Goal: Check status: Check status

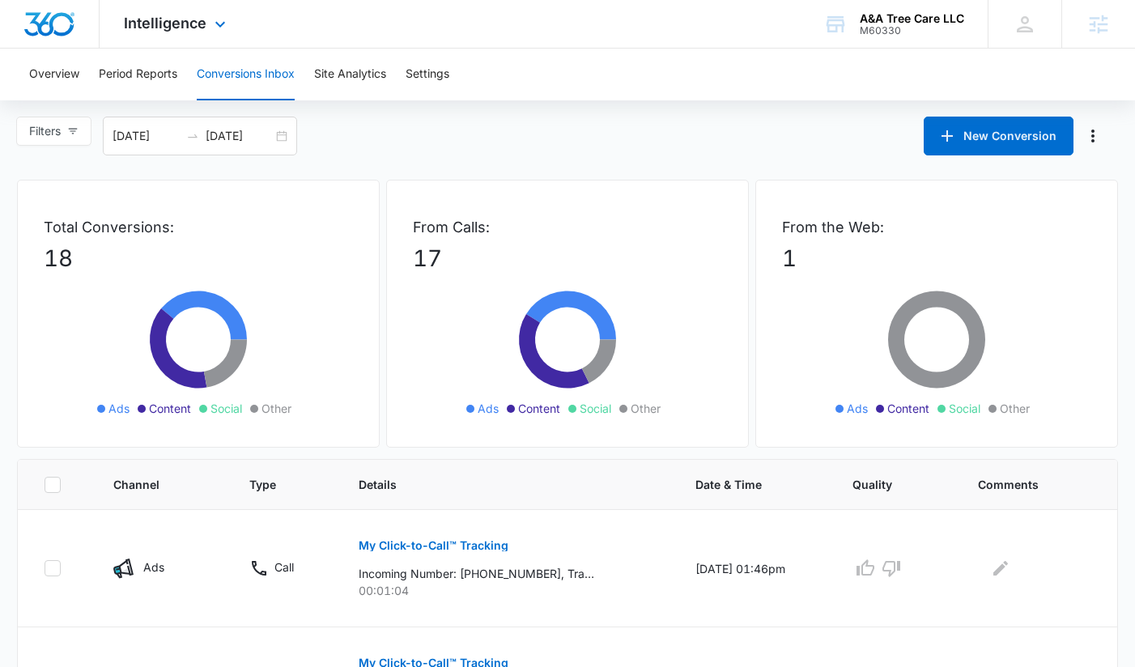
click at [193, 36] on div "Intelligence Apps Reputation Websites Forms CRM Email Social Payments POS Conte…" at bounding box center [177, 24] width 155 height 48
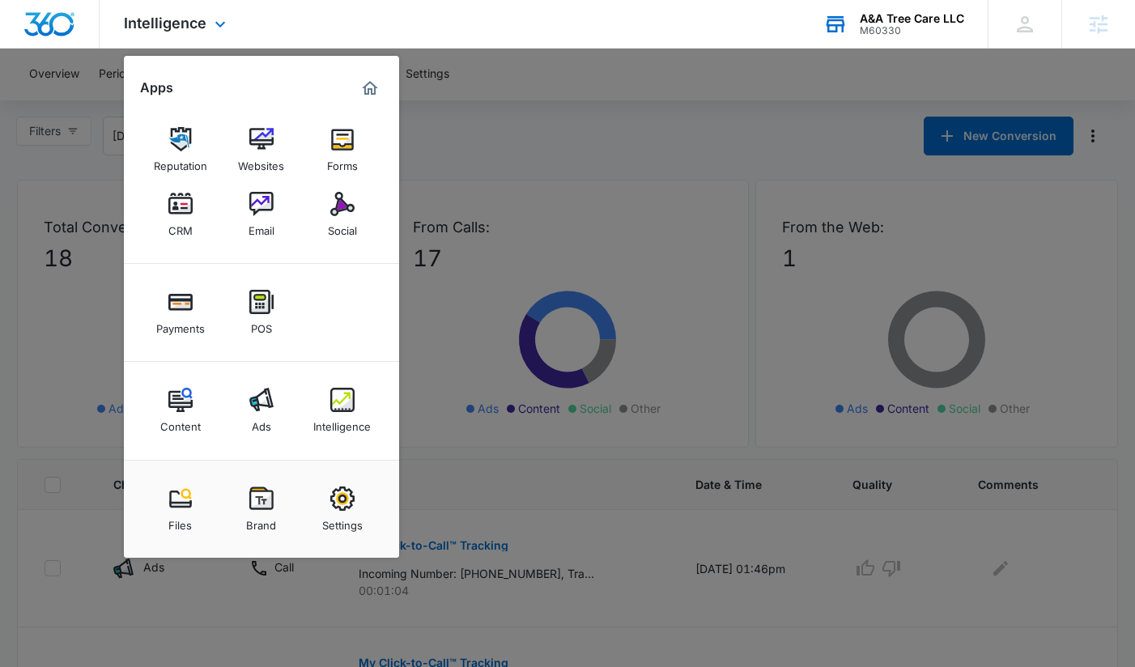
click at [885, 38] on div "A&A Tree Care LLC M60330 Your Accounts View All" at bounding box center [893, 24] width 189 height 48
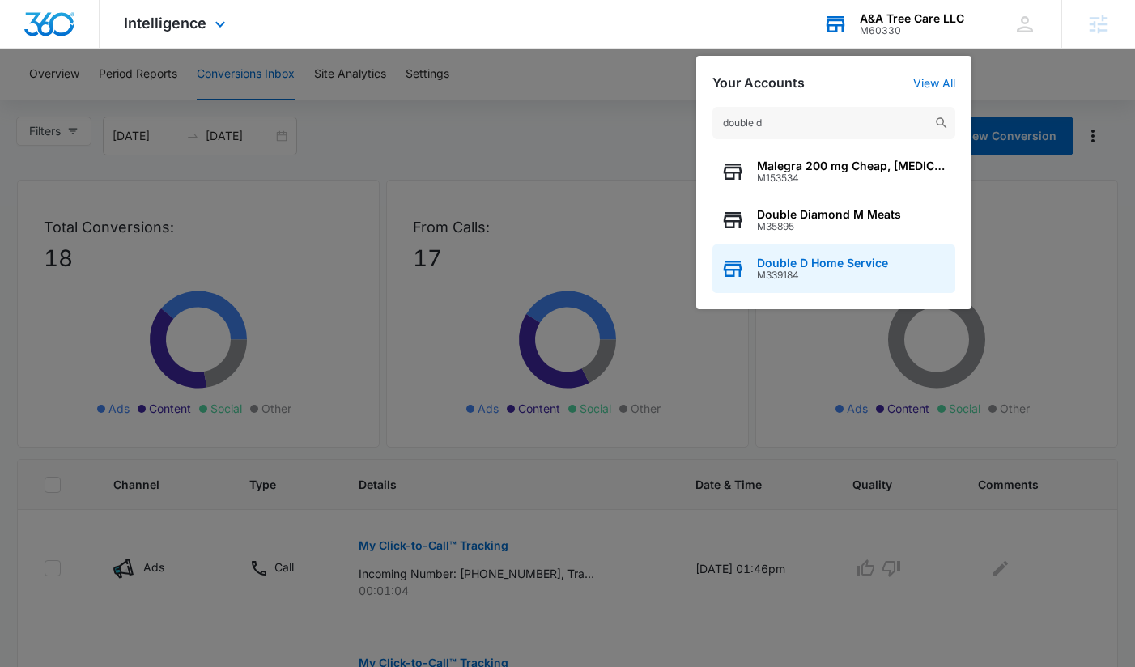
type input "double d"
click at [865, 262] on span "Double D Home Service" at bounding box center [822, 263] width 131 height 13
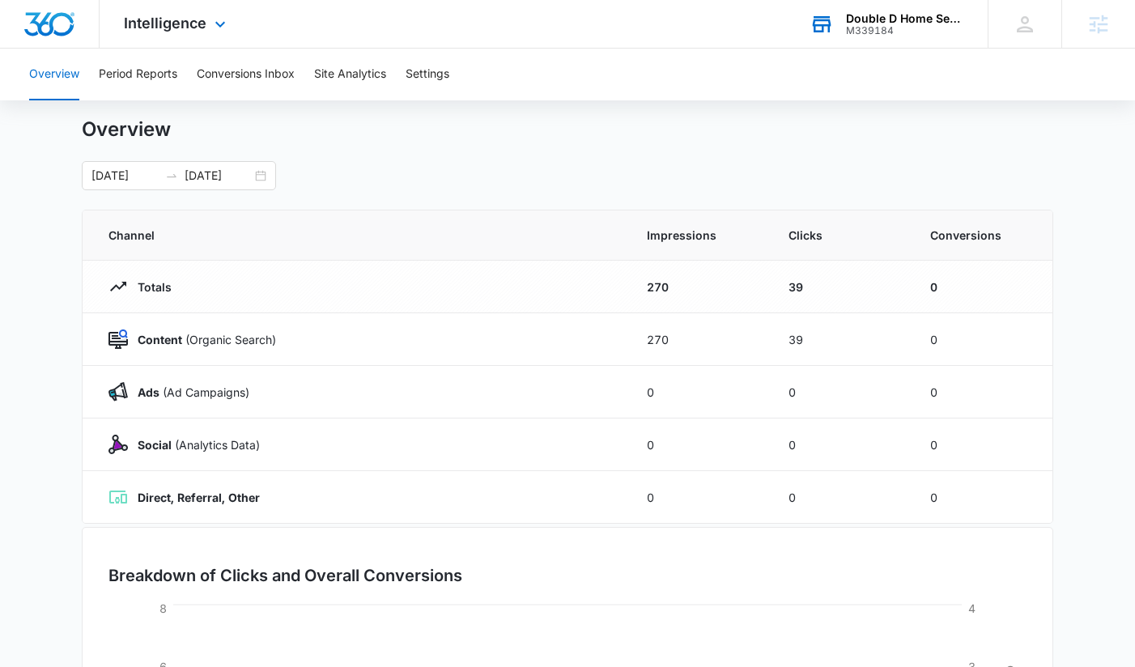
scroll to position [39, 0]
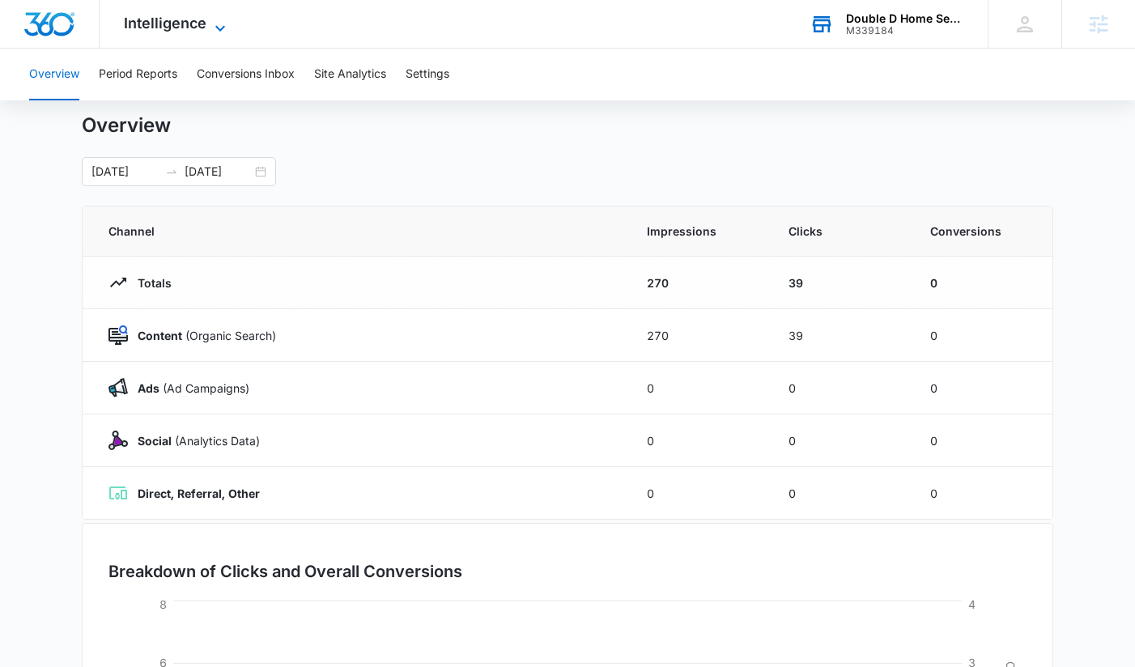
click at [176, 28] on span "Intelligence" at bounding box center [165, 23] width 83 height 17
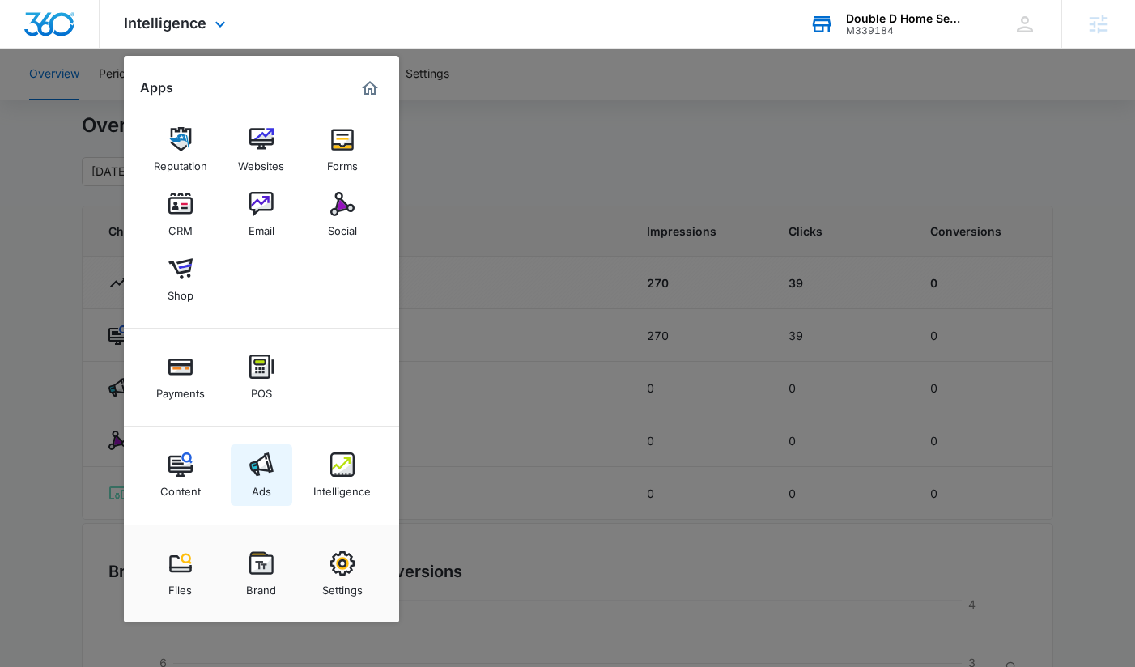
click at [268, 473] on img at bounding box center [261, 465] width 24 height 24
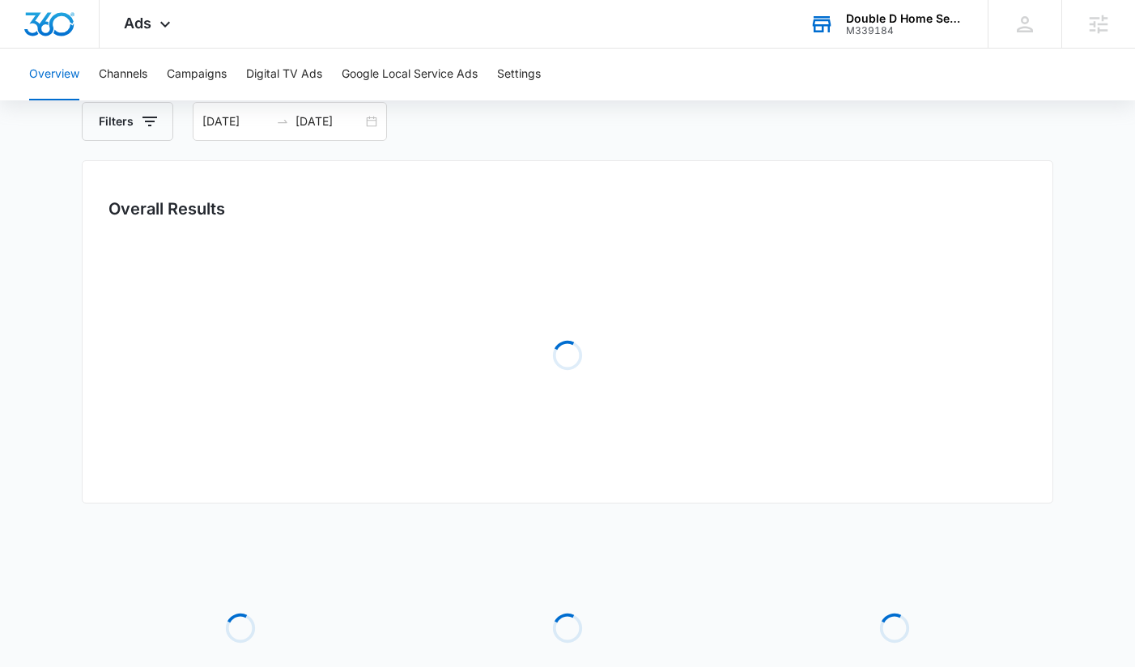
scroll to position [104, 0]
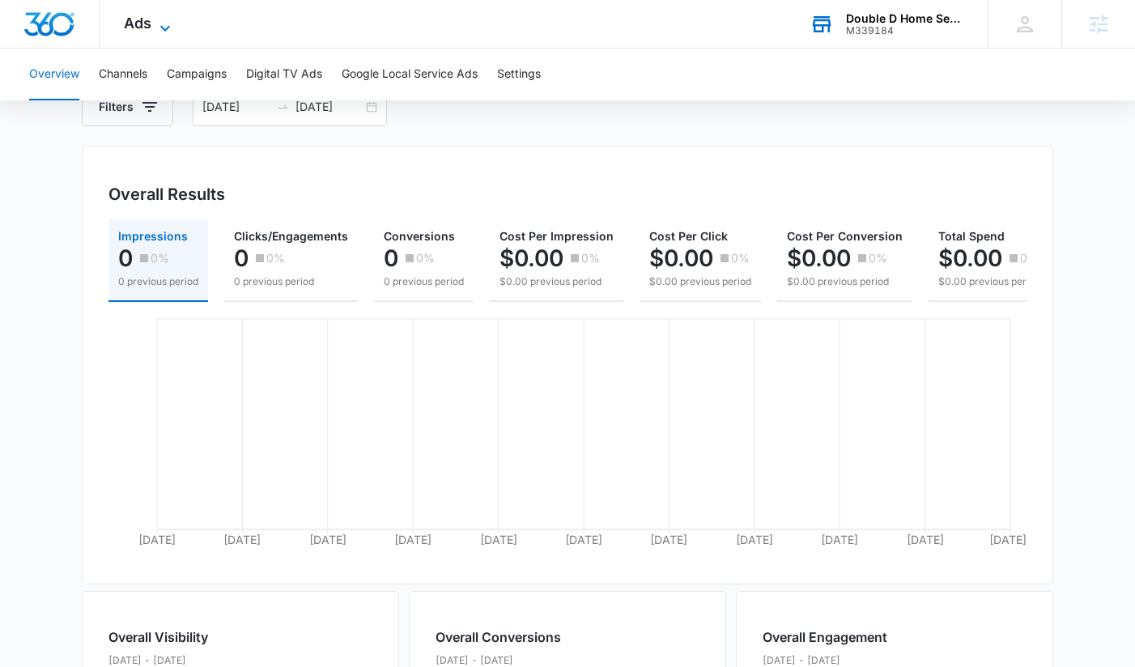
click at [166, 23] on icon at bounding box center [164, 28] width 19 height 19
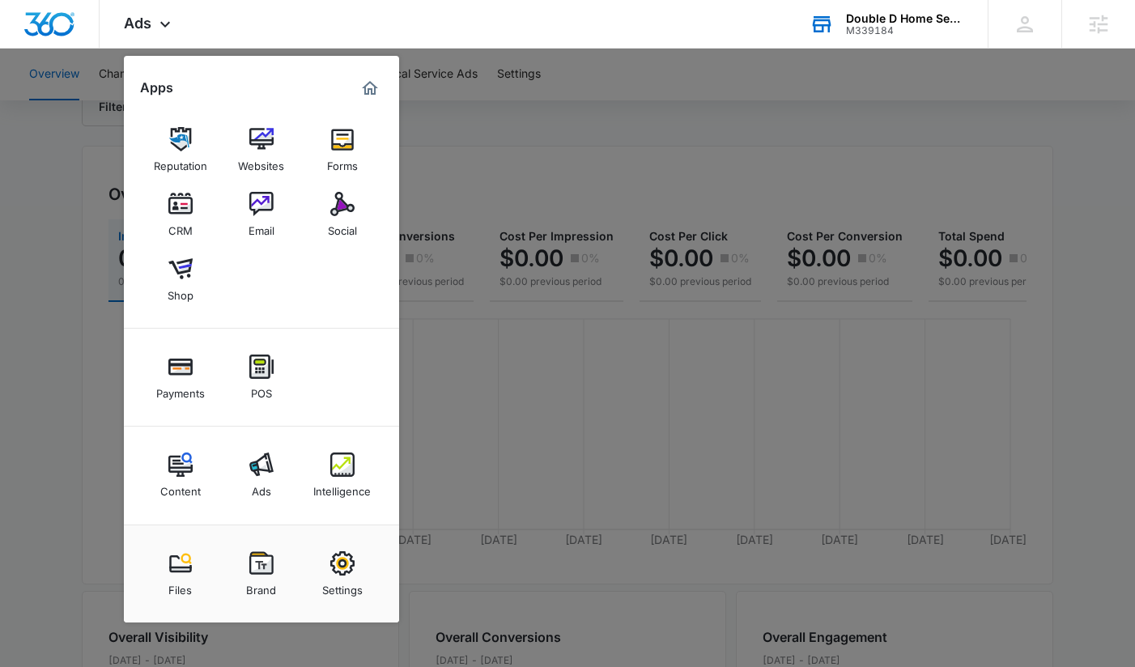
click at [419, 69] on div at bounding box center [567, 333] width 1135 height 667
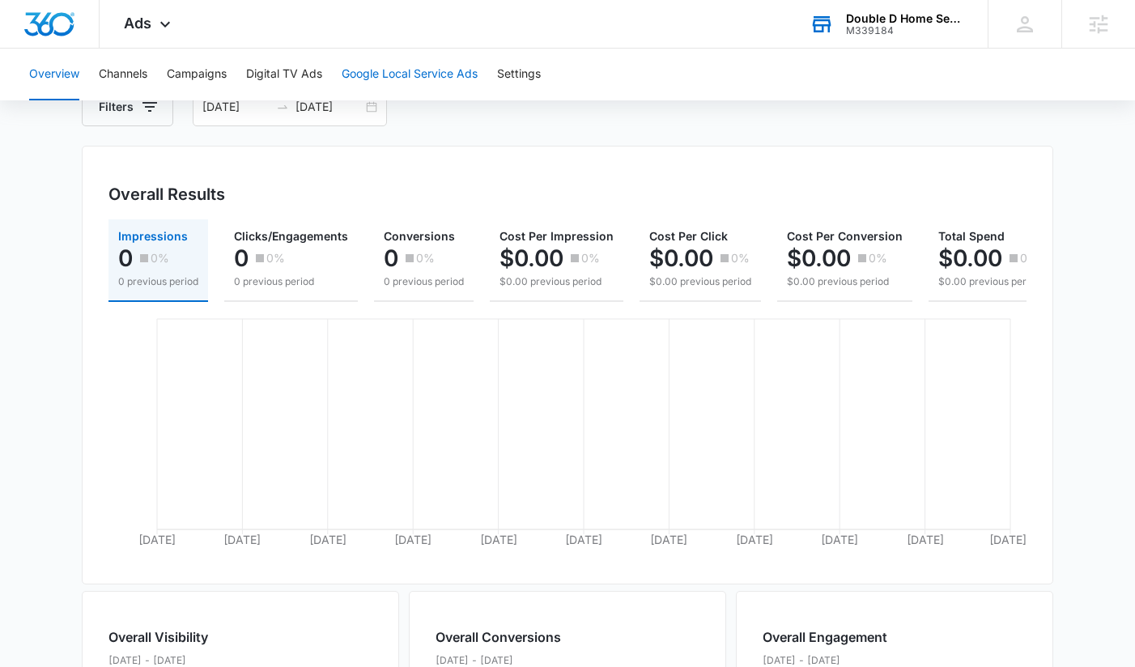
click at [428, 70] on button "Google Local Service Ads" at bounding box center [410, 75] width 136 height 52
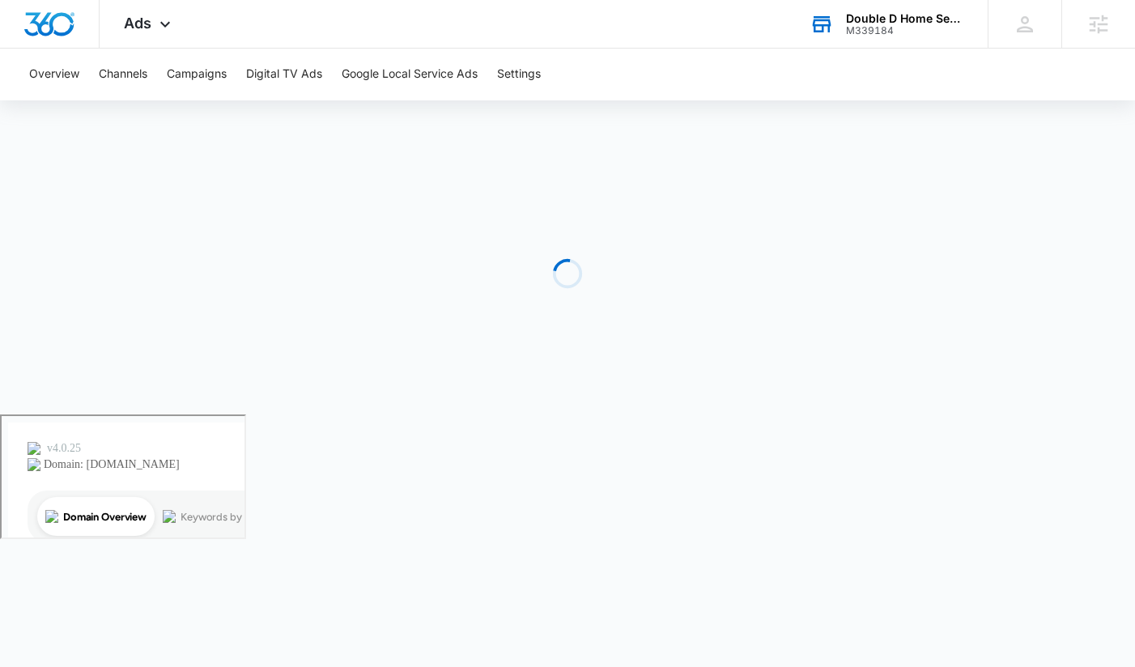
scroll to position [1, 0]
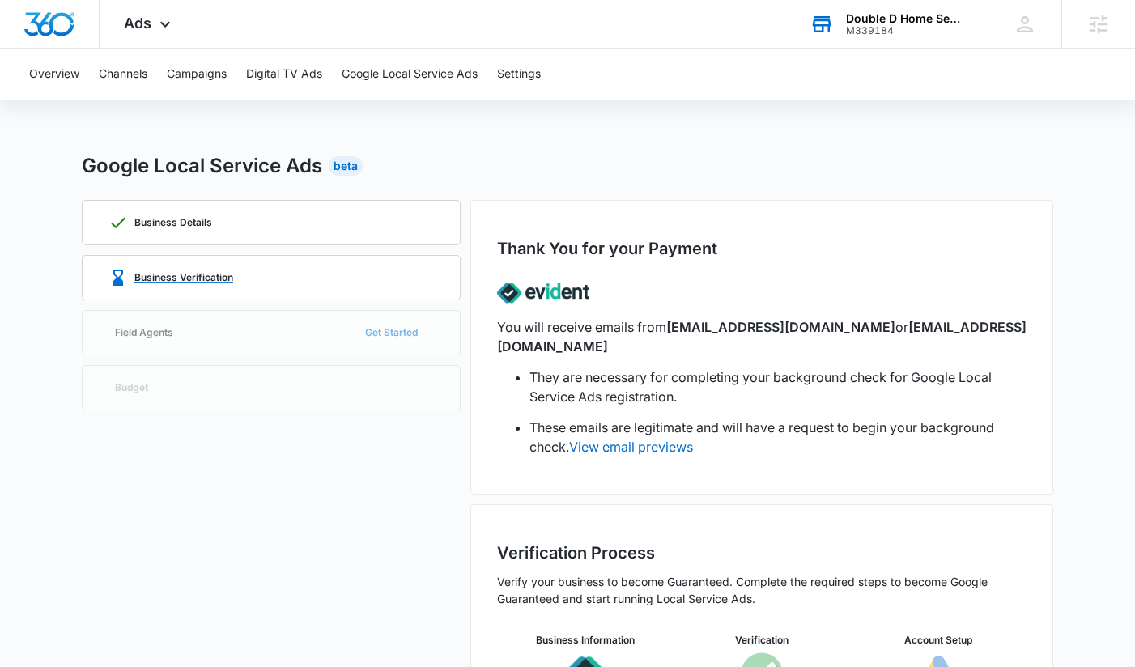
click at [221, 278] on p "Business Verification" at bounding box center [183, 278] width 99 height 10
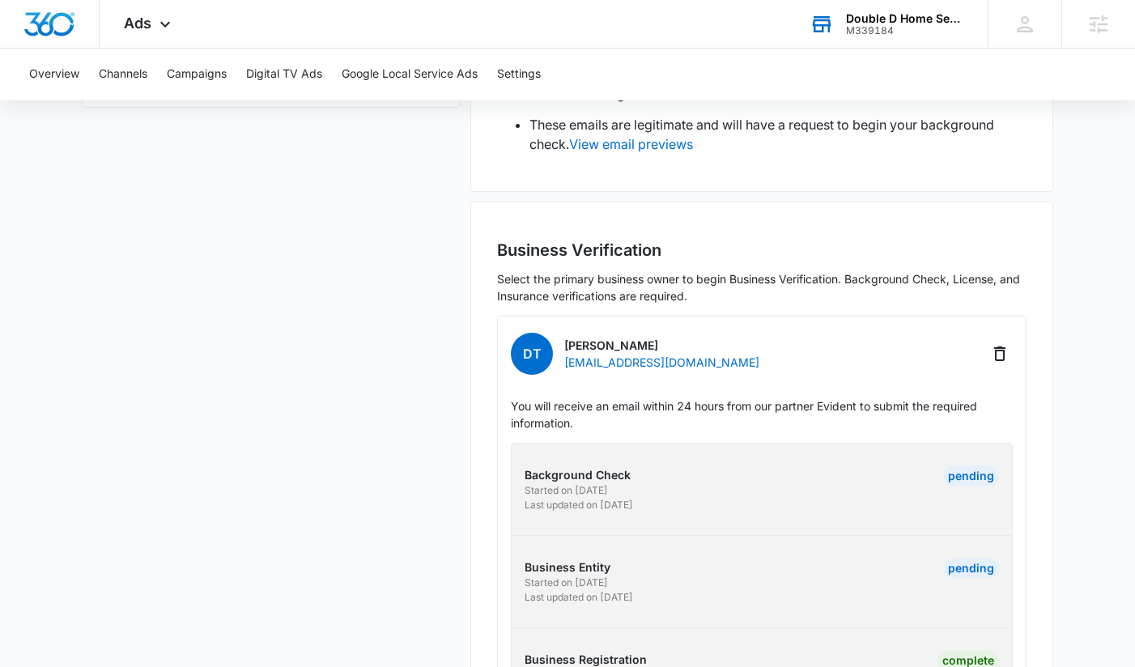
scroll to position [490, 0]
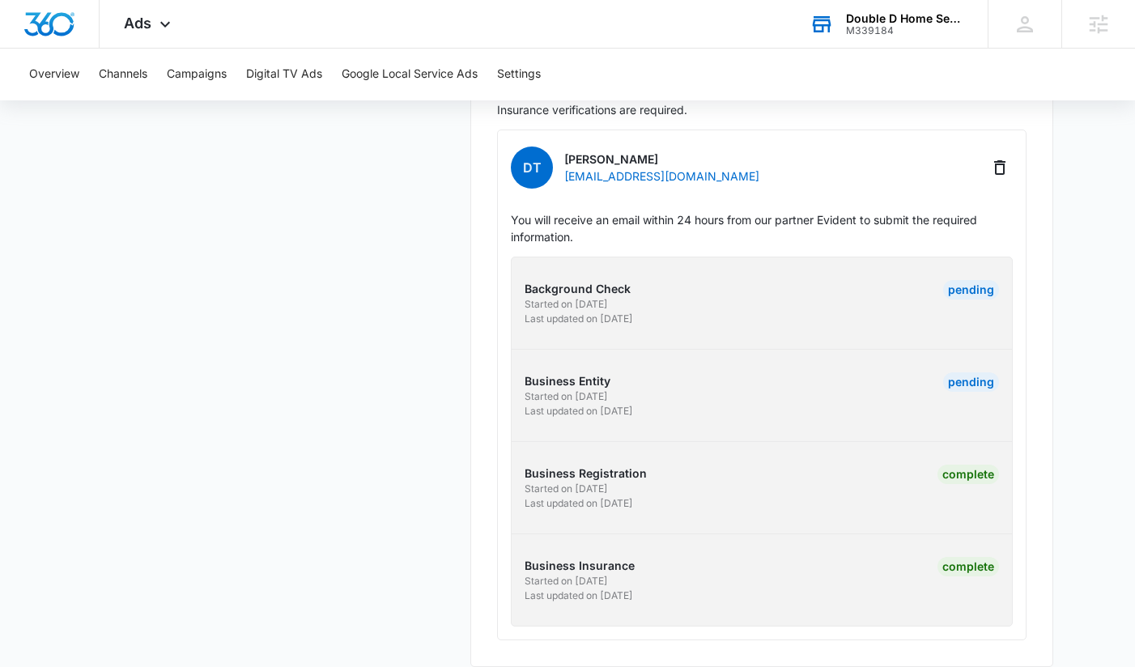
click at [583, 280] on p "Background Check" at bounding box center [641, 288] width 232 height 17
click at [960, 280] on div "Pending" at bounding box center [971, 289] width 56 height 19
click at [970, 280] on div "Pending" at bounding box center [971, 289] width 56 height 19
click at [990, 372] on div "Pending" at bounding box center [971, 381] width 56 height 19
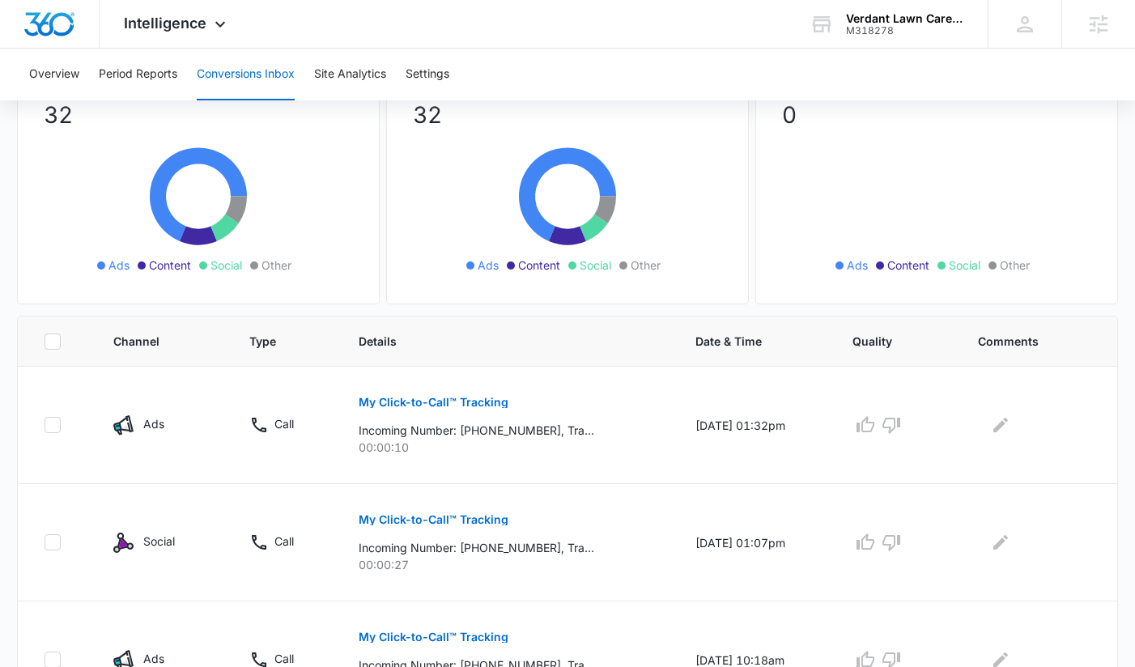
scroll to position [304, 0]
